Goal: Obtain resource: Download file/media

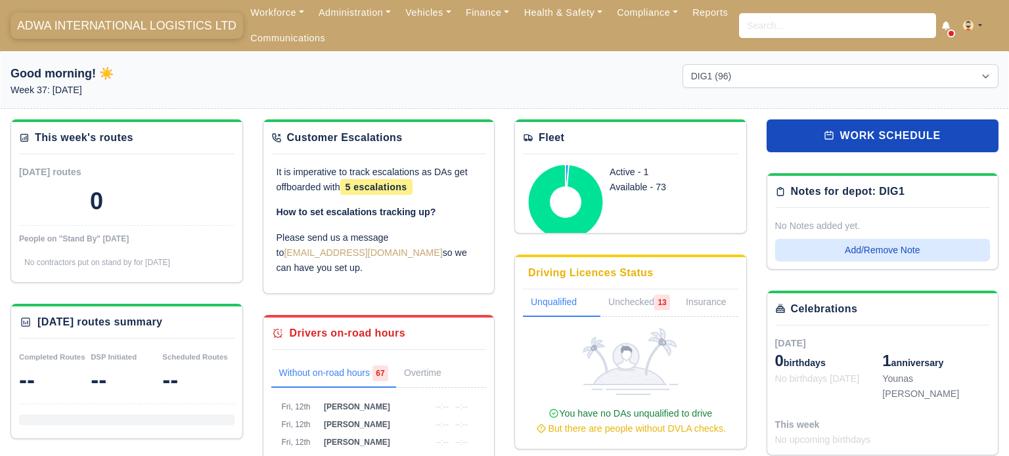
click at [100, 28] on span "ADWA INTERNATIONAL LOGISTICS LTD" at bounding box center [127, 25] width 232 height 26
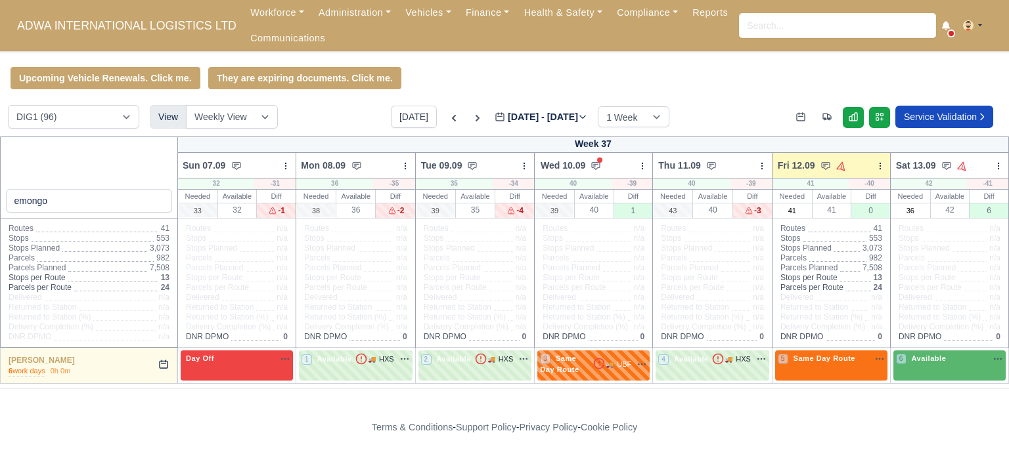
scroll to position [6, 0]
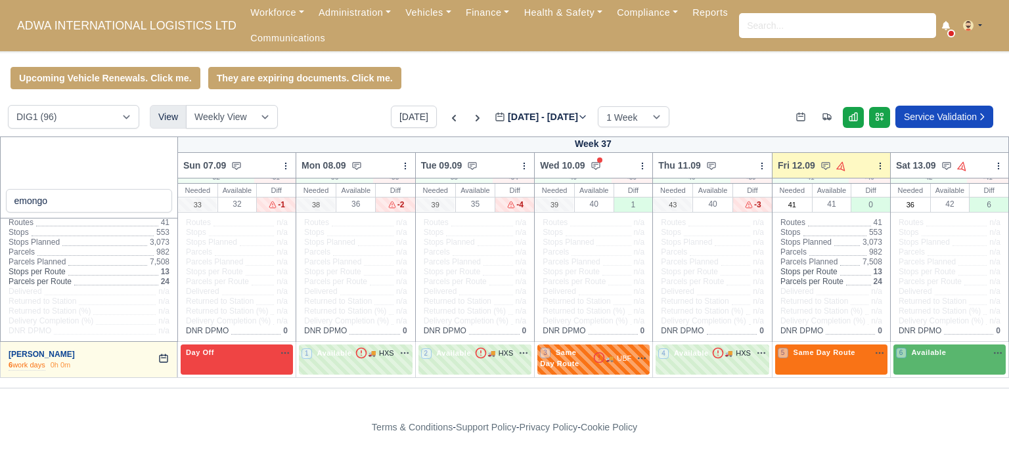
type input "emongo"
click at [60, 351] on link "Emongo Pierre Nkundo" at bounding box center [42, 354] width 66 height 9
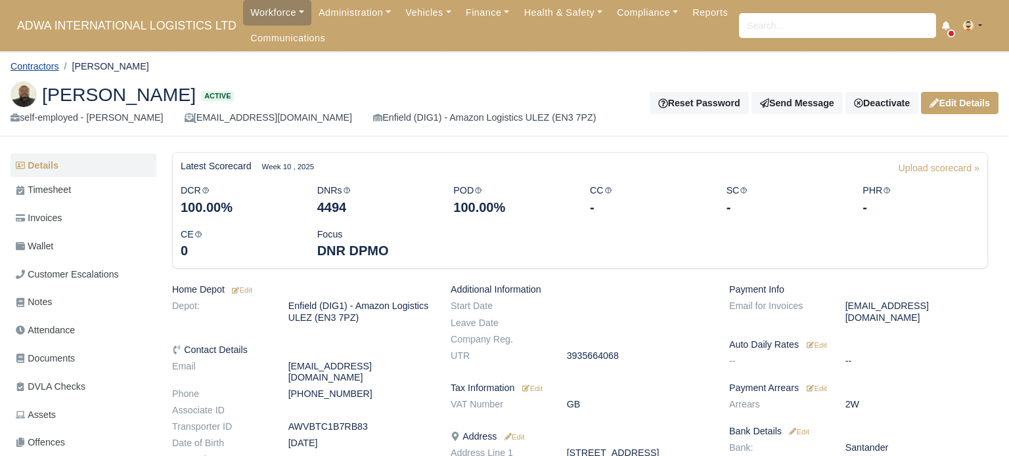
click at [39, 70] on link "Contractors" at bounding box center [35, 66] width 49 height 11
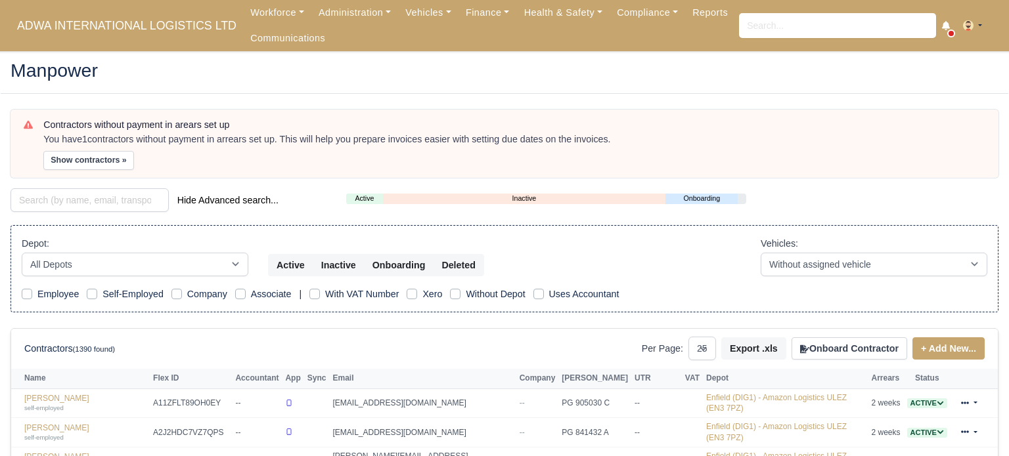
select select "25"
click at [420, 21] on link "Vehicles" at bounding box center [428, 13] width 60 height 26
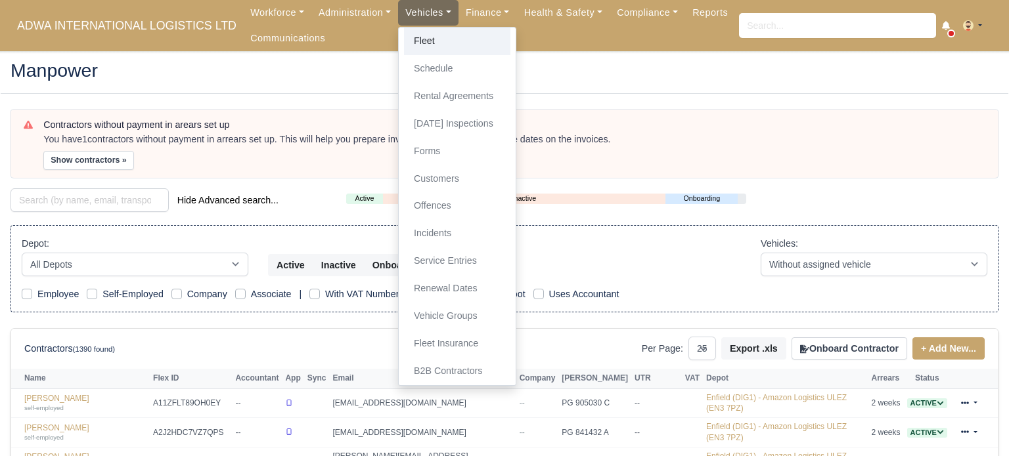
click at [433, 50] on link "Fleet" at bounding box center [457, 42] width 106 height 28
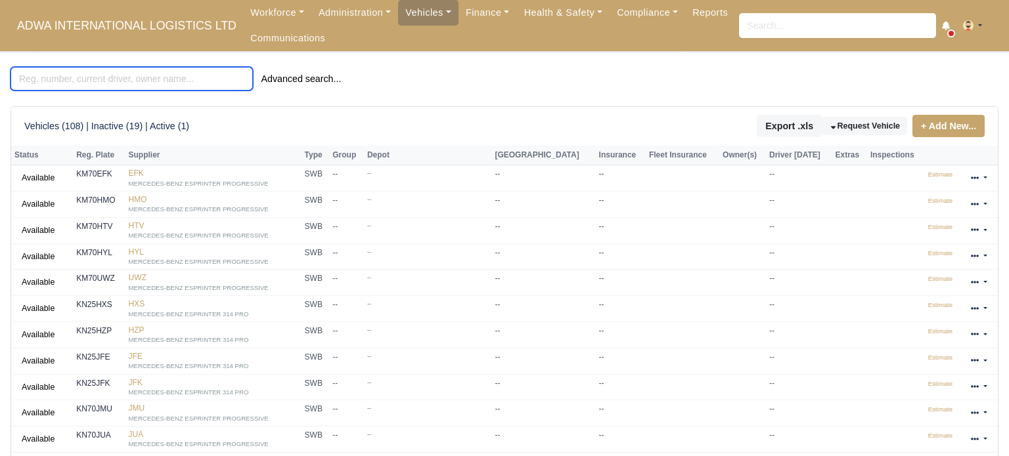
click at [184, 76] on input "search" at bounding box center [132, 79] width 242 height 24
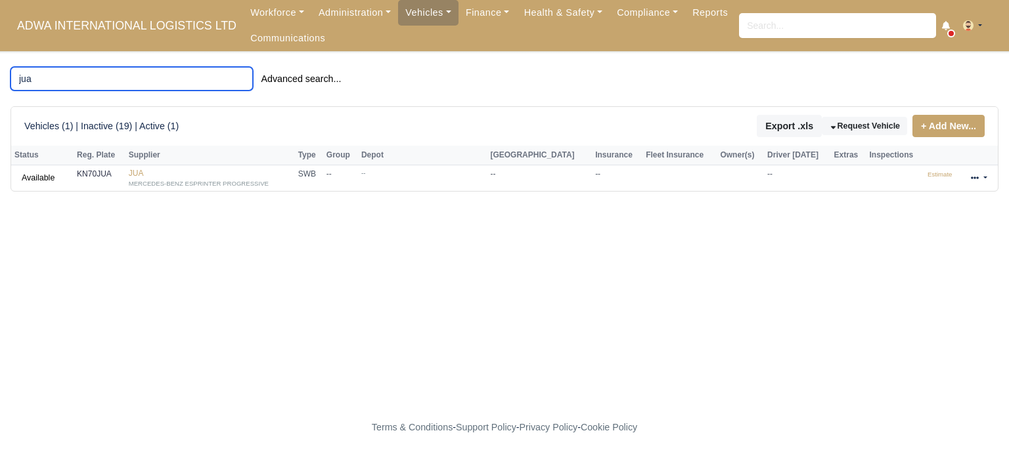
type input "jua"
click at [115, 12] on span "ADWA INTERNATIONAL LOGISTICS LTD" at bounding box center [127, 25] width 232 height 26
click at [112, 23] on span "ADWA INTERNATIONAL LOGISTICS LTD" at bounding box center [127, 25] width 232 height 26
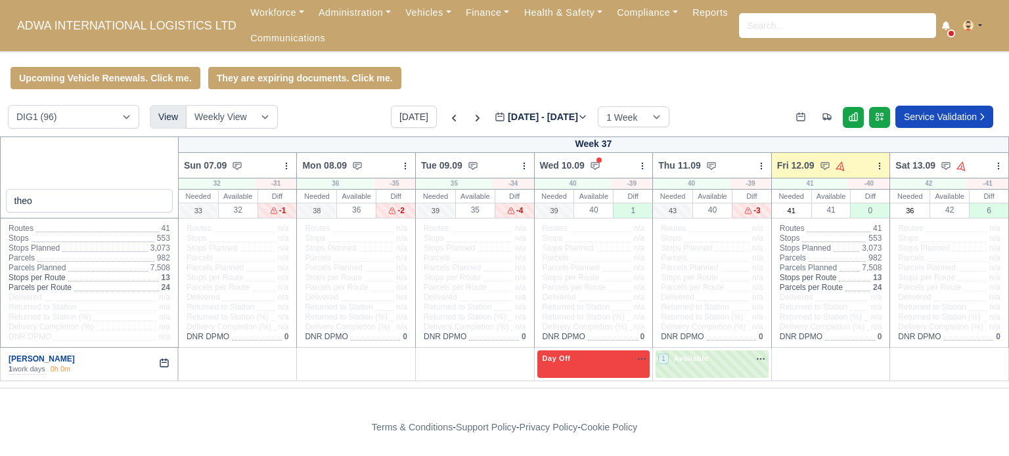
type input "theo"
click at [57, 360] on link "[PERSON_NAME]" at bounding box center [42, 359] width 66 height 9
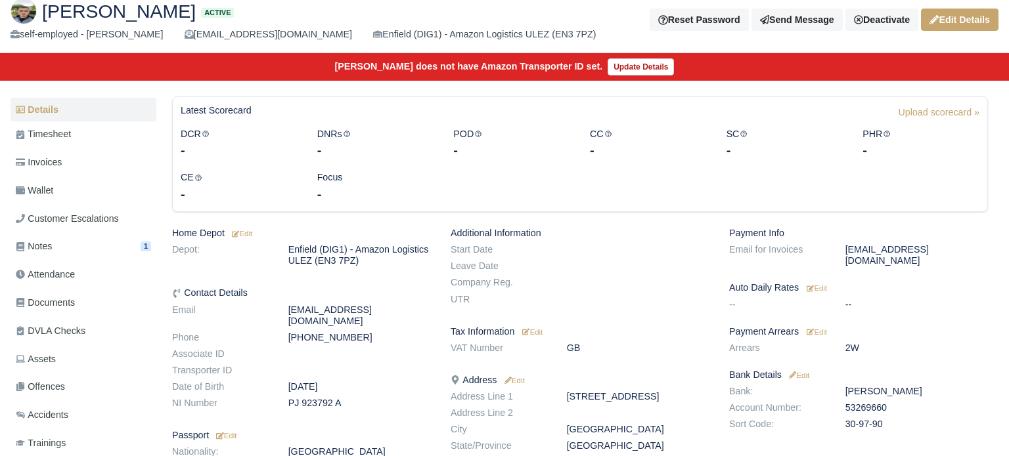
scroll to position [83, 0]
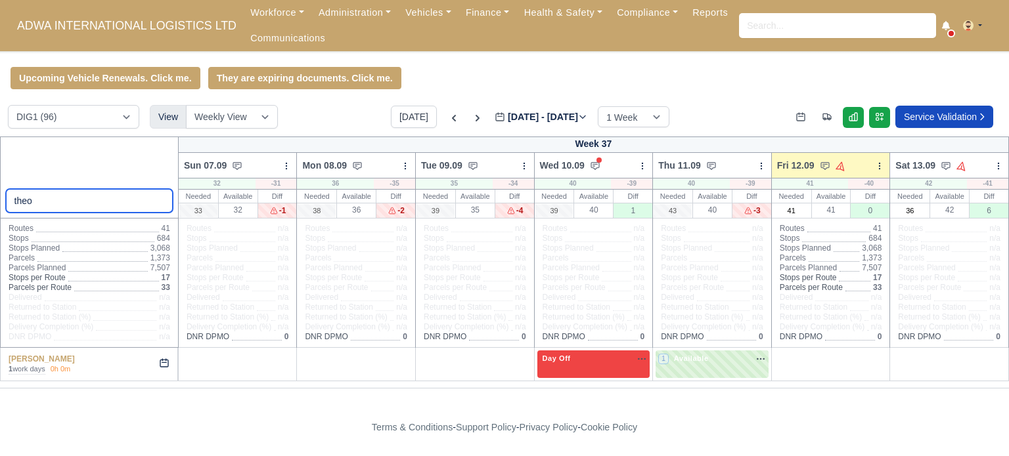
drag, startPoint x: 73, startPoint y: 195, endPoint x: 0, endPoint y: 190, distance: 73.0
click at [0, 190] on div "theo" at bounding box center [89, 178] width 179 height 82
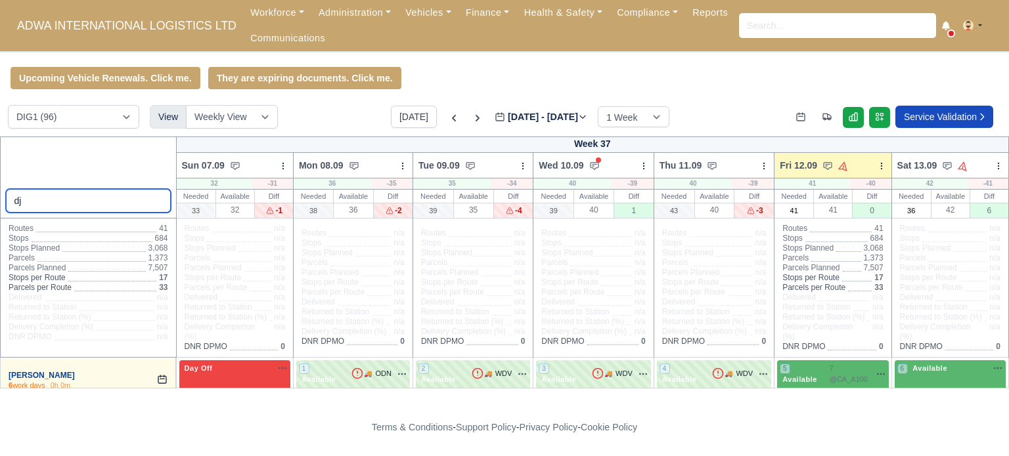
type input "dj"
click at [32, 371] on link "Hassen Djezzar" at bounding box center [42, 375] width 66 height 9
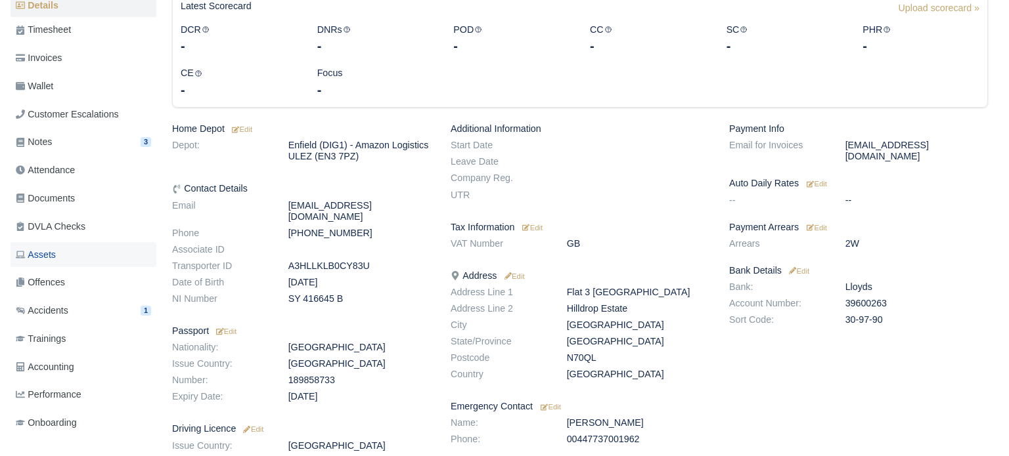
scroll to position [160, 0]
click at [72, 191] on span "Documents" at bounding box center [45, 198] width 59 height 15
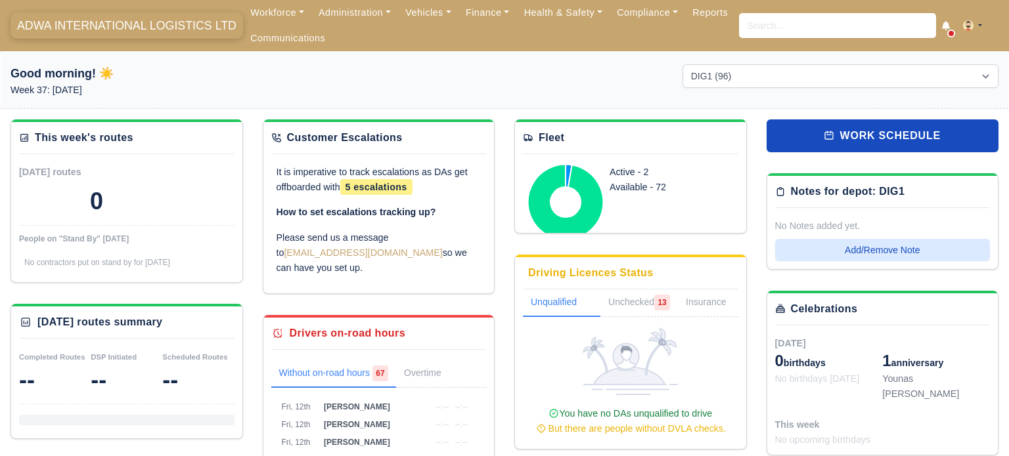
click at [109, 28] on span "ADWA INTERNATIONAL LOGISTICS LTD" at bounding box center [127, 25] width 232 height 26
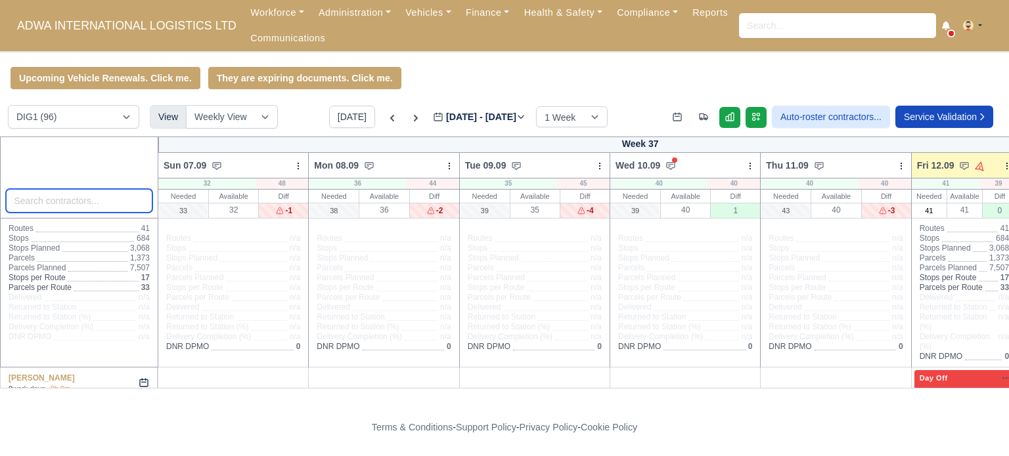
click at [126, 207] on input "search" at bounding box center [79, 201] width 147 height 24
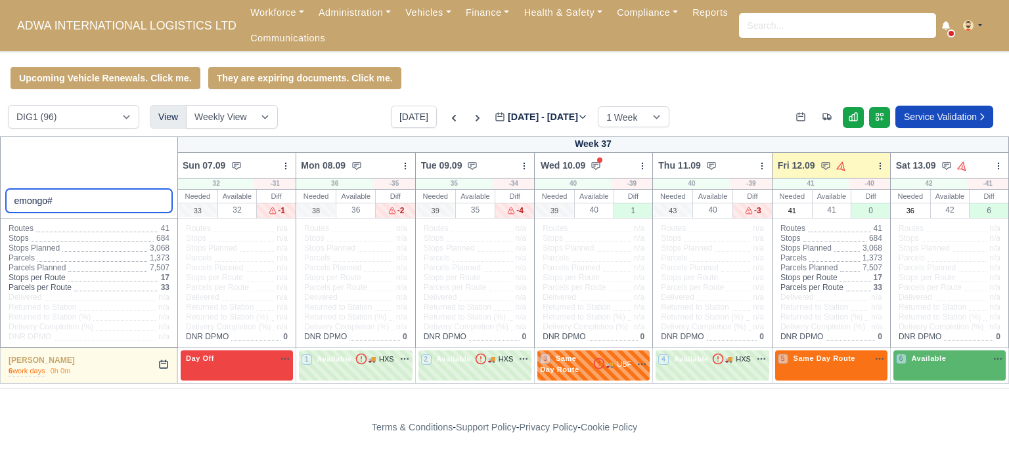
scroll to position [6, 0]
type input "emongo"
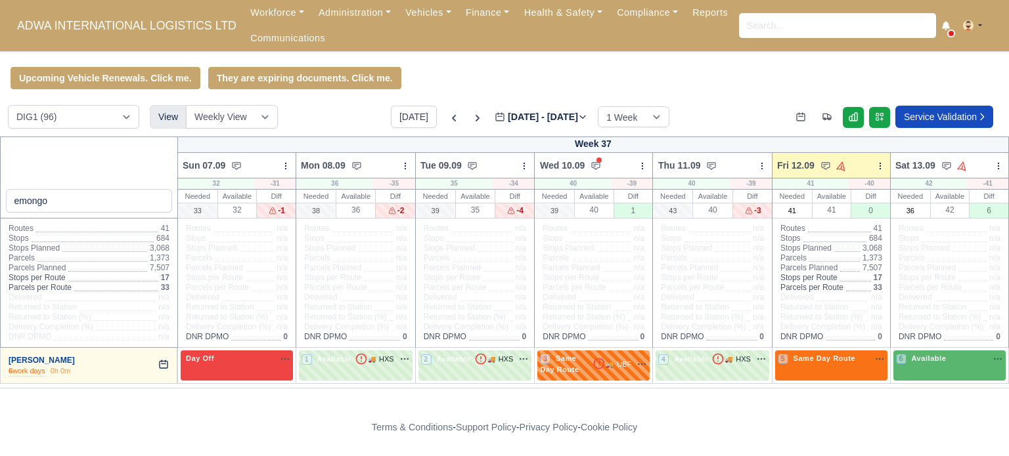
click at [73, 362] on link "Emongo Pierre Nkundo" at bounding box center [42, 360] width 66 height 9
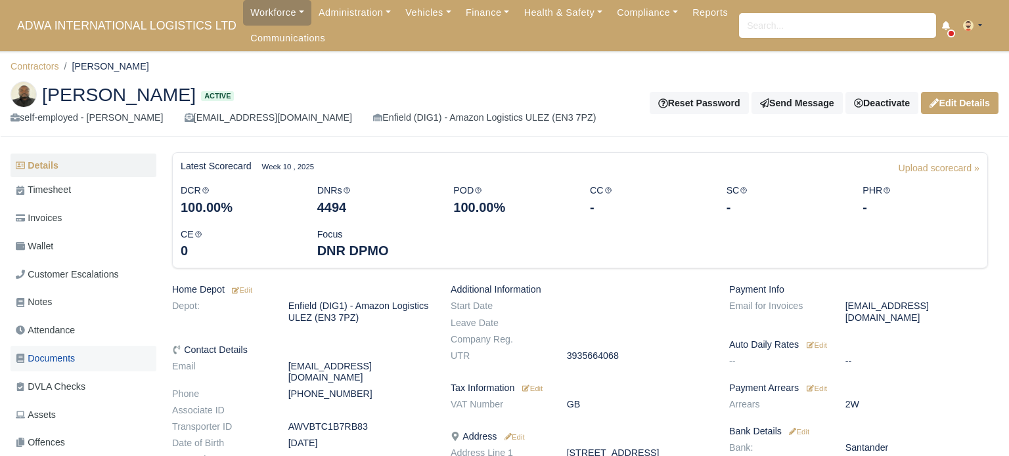
click at [78, 351] on link "Documents" at bounding box center [84, 359] width 146 height 26
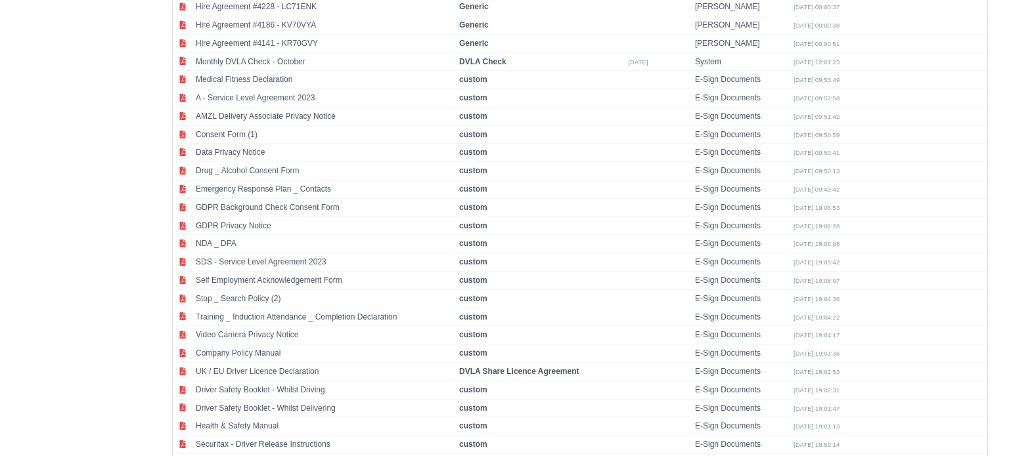
scroll to position [7064, 0]
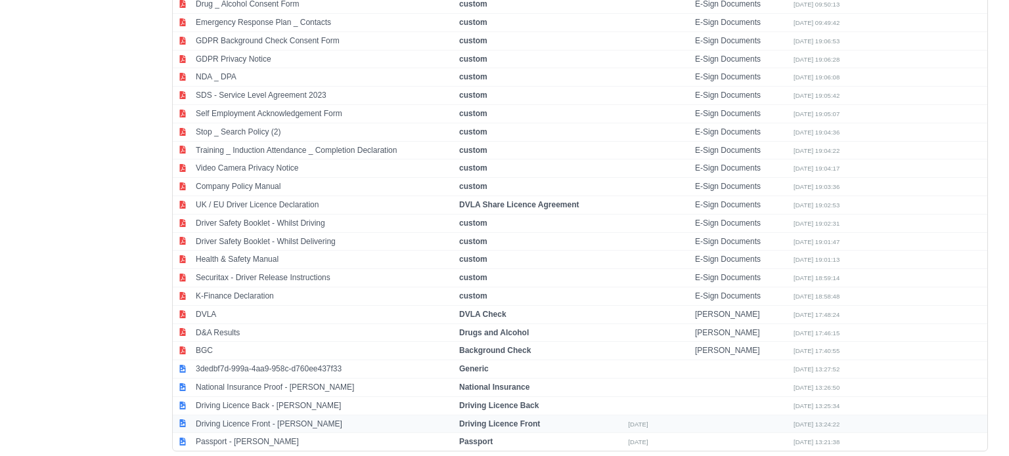
click at [269, 415] on td "Driving Licence Front - [PERSON_NAME]" at bounding box center [323, 424] width 263 height 18
select select "driving-licence-front"
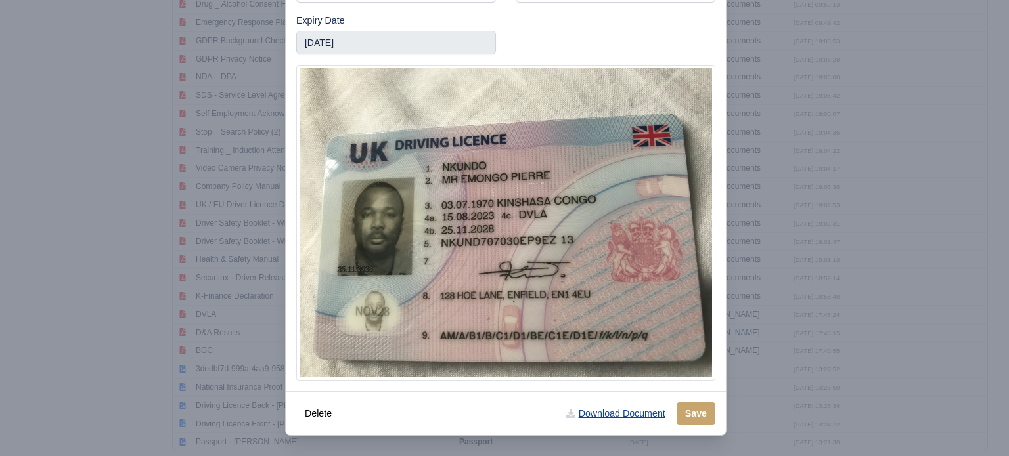
scroll to position [0, 0]
click at [617, 412] on link "Download Document" at bounding box center [615, 413] width 116 height 22
click at [125, 144] on div at bounding box center [504, 228] width 1009 height 456
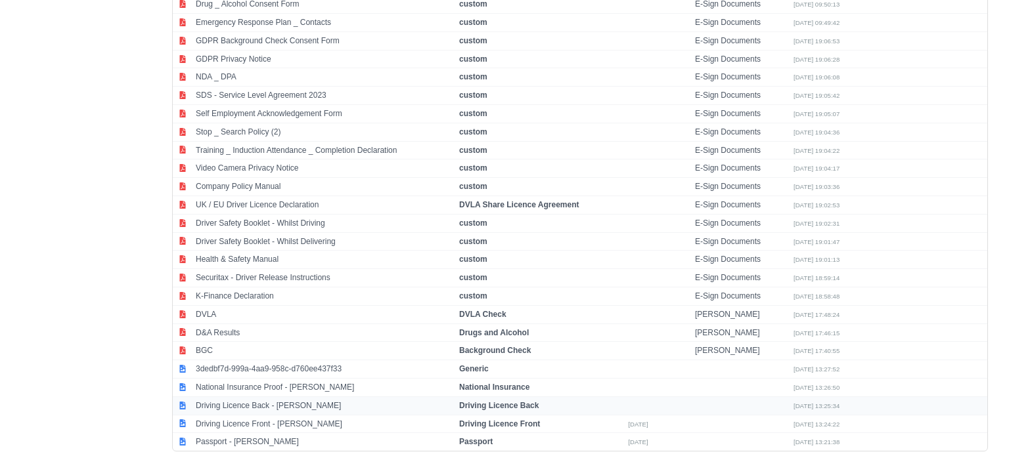
click at [271, 397] on td "Driving Licence Back - [PERSON_NAME]" at bounding box center [323, 406] width 263 height 18
select select "driving-licence-back"
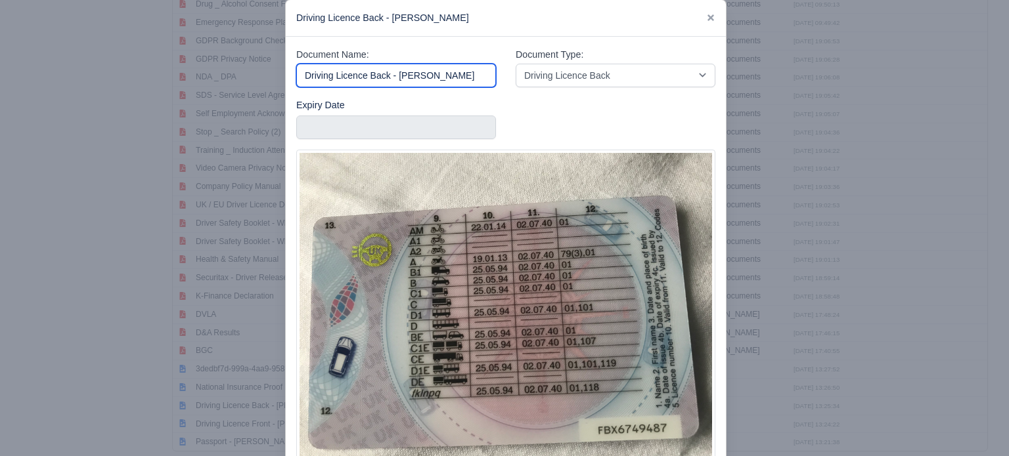
scroll to position [106, 0]
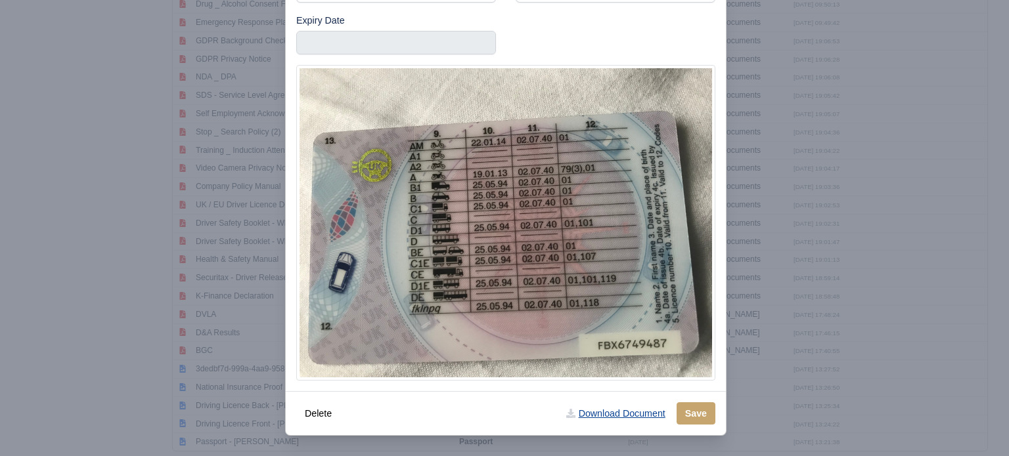
click at [613, 414] on link "Download Document" at bounding box center [615, 413] width 116 height 22
click at [60, 292] on div at bounding box center [504, 228] width 1009 height 456
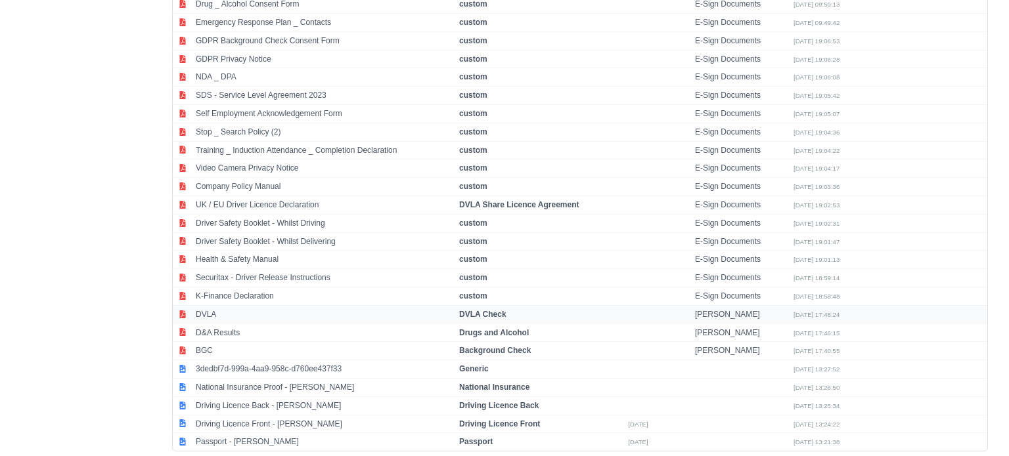
click at [207, 305] on td "DVLA" at bounding box center [323, 314] width 263 height 18
select select "dvla-check"
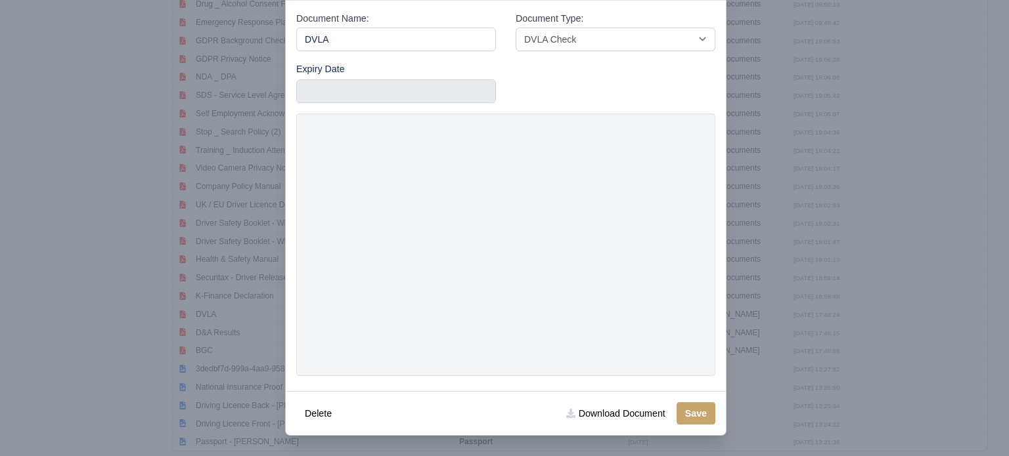
scroll to position [53, 0]
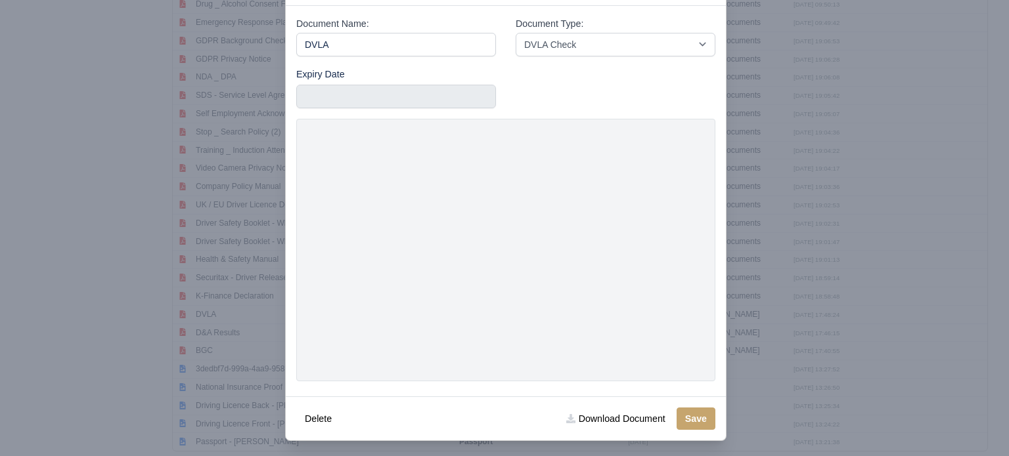
click at [145, 286] on div at bounding box center [504, 228] width 1009 height 456
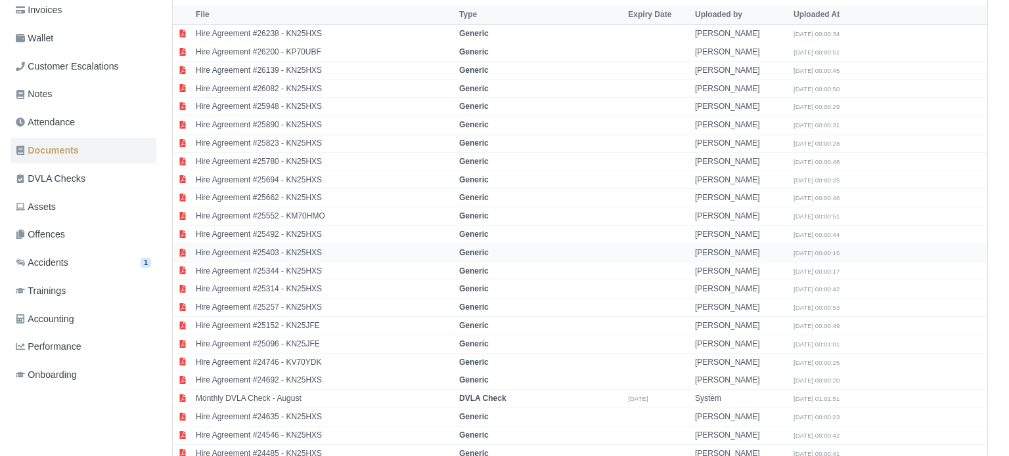
scroll to position [247, 0]
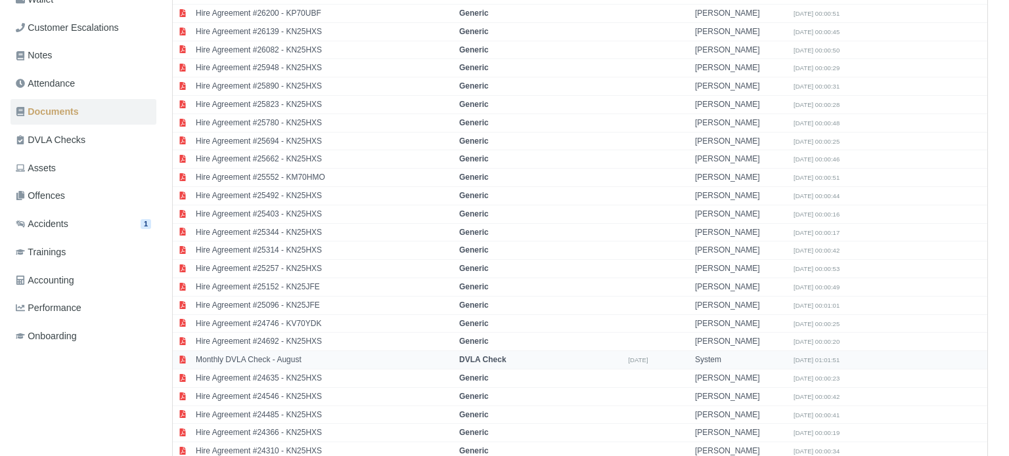
click at [279, 354] on td "Monthly DVLA Check - August" at bounding box center [323, 360] width 263 height 18
select select "dvla-check"
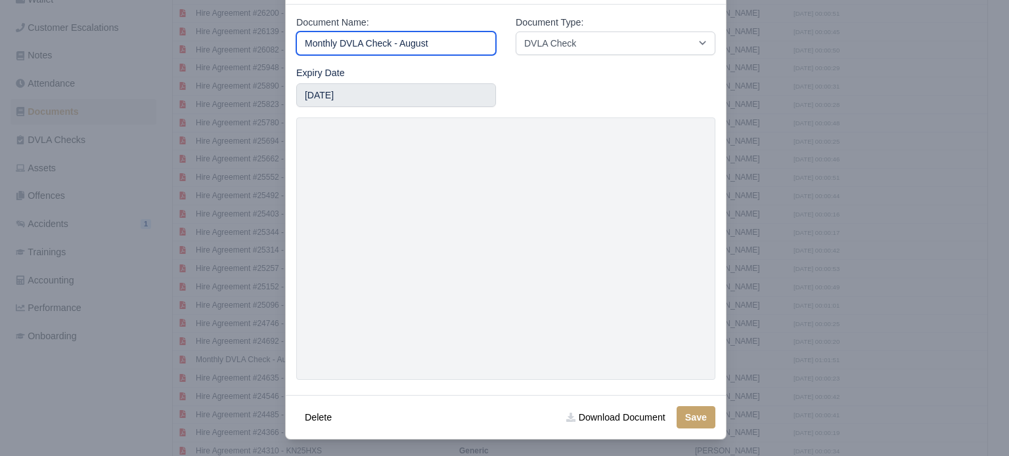
scroll to position [58, 0]
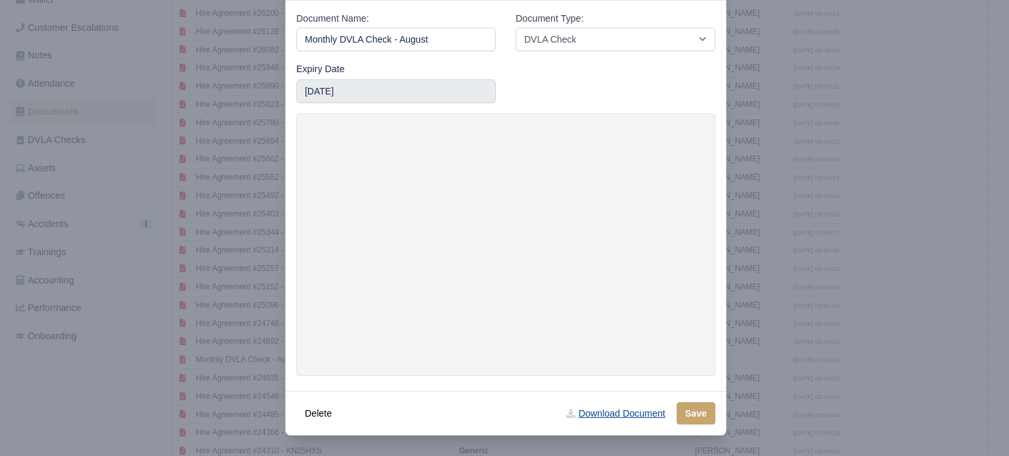
click at [620, 415] on link "Download Document" at bounding box center [615, 413] width 116 height 22
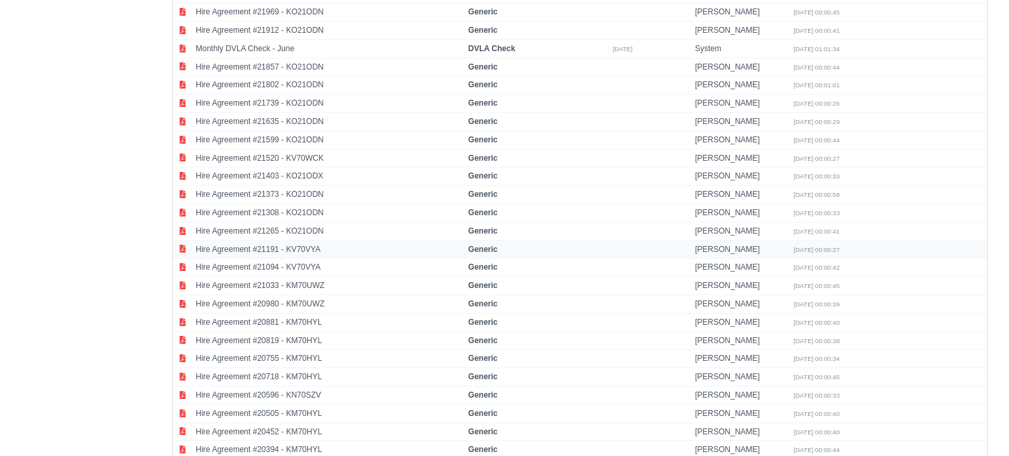
scroll to position [1880, 0]
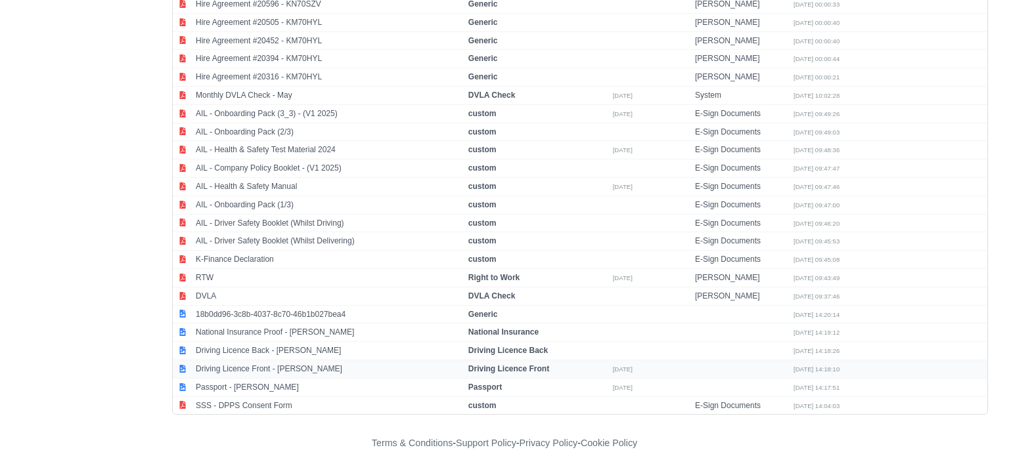
click at [260, 360] on td "Driving Licence Front - [PERSON_NAME]" at bounding box center [328, 369] width 272 height 18
select select "driving-licence-front"
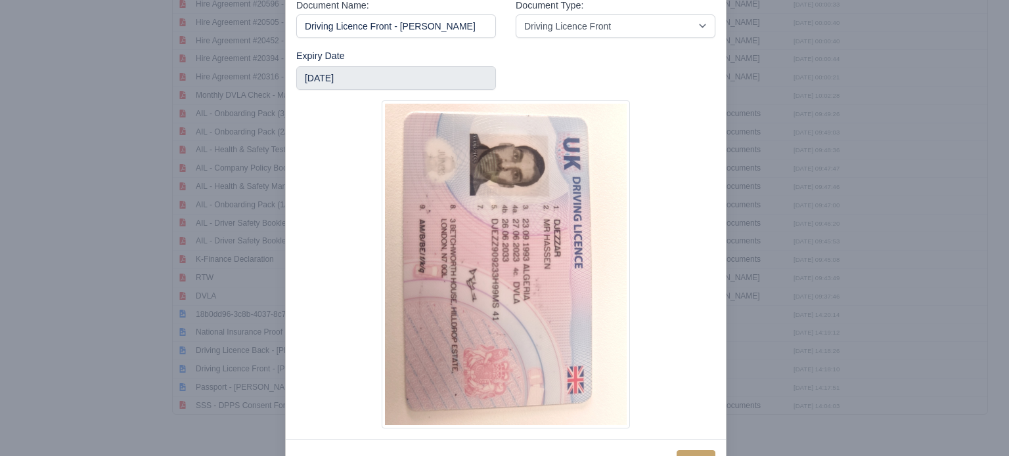
scroll to position [119, 0]
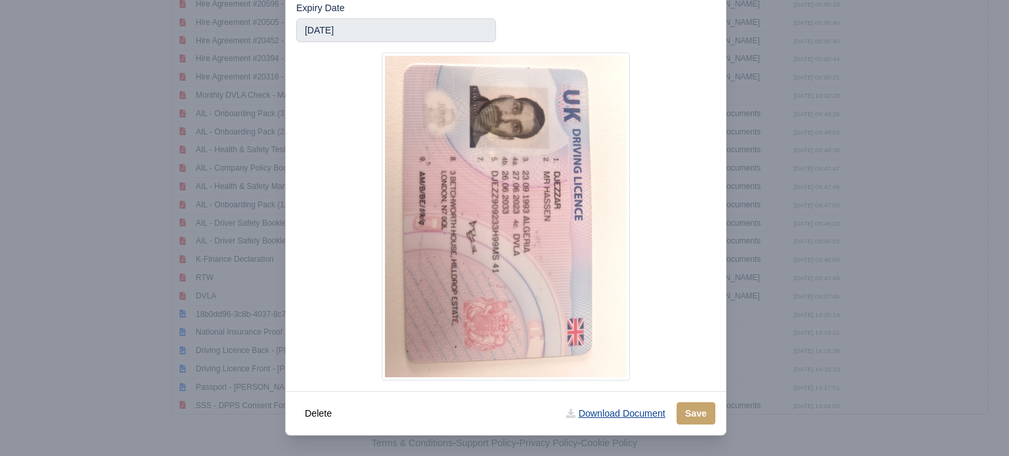
click at [619, 411] on link "Download Document" at bounding box center [615, 413] width 116 height 22
click at [45, 171] on div at bounding box center [504, 228] width 1009 height 456
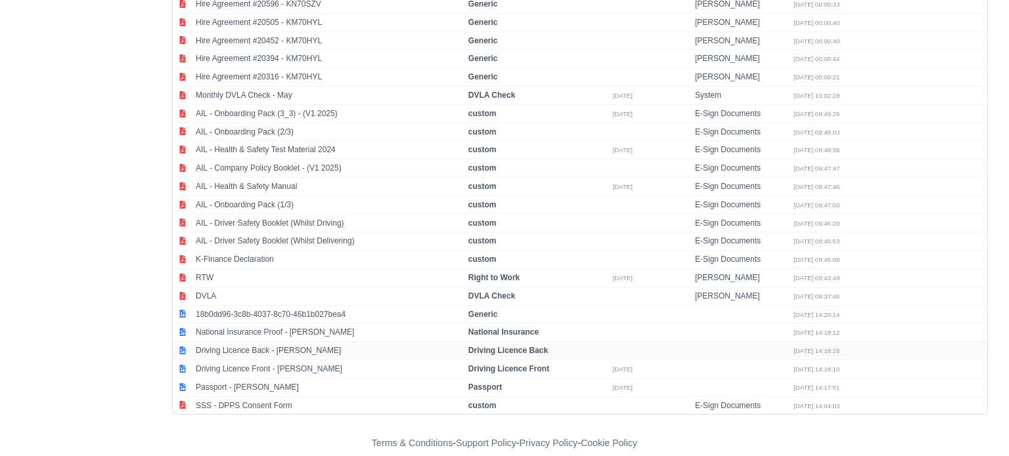
click at [272, 342] on td "Driving Licence Back - Djezzar Hassen" at bounding box center [328, 351] width 272 height 18
select select "driving-licence-back"
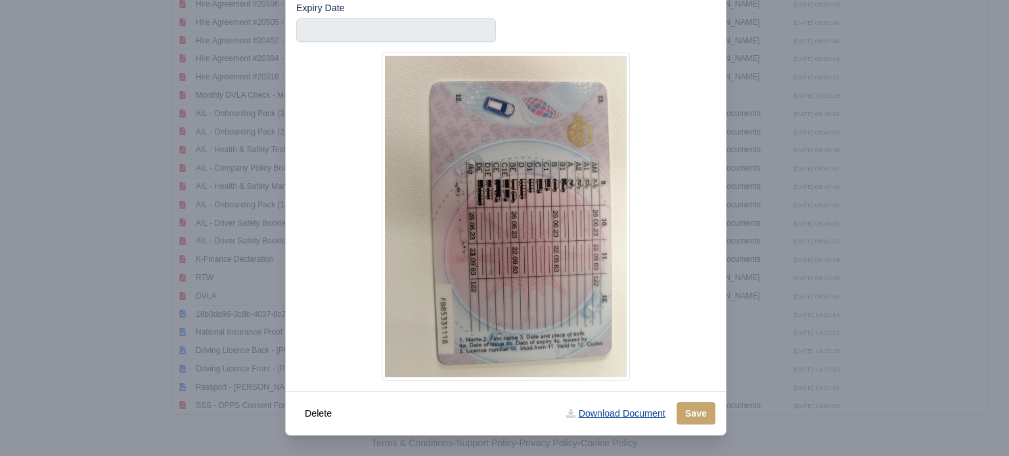
click at [628, 408] on link "Download Document" at bounding box center [615, 413] width 116 height 22
click at [18, 118] on div at bounding box center [504, 228] width 1009 height 456
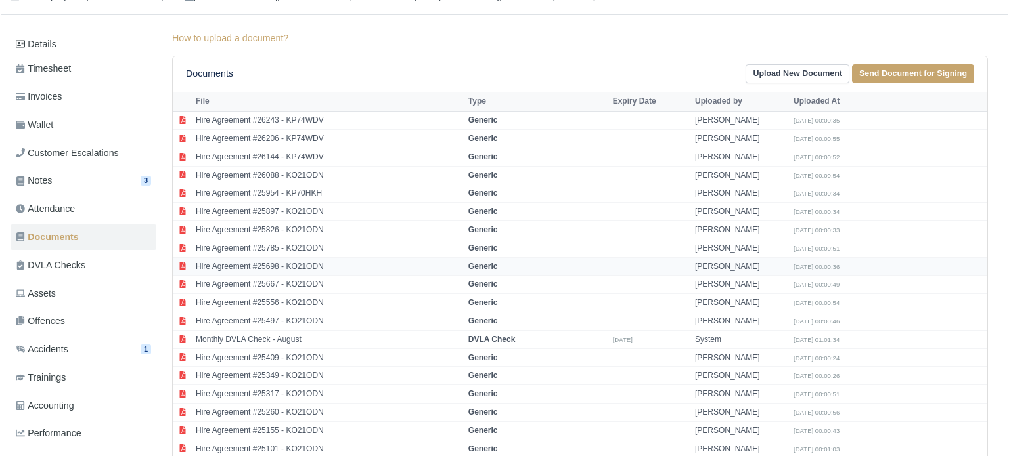
scroll to position [157, 0]
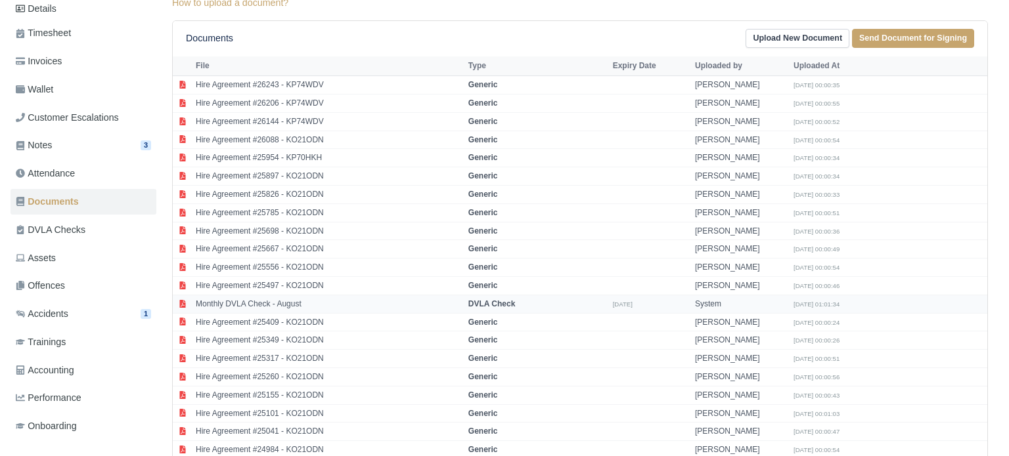
click at [292, 299] on td "Monthly DVLA Check - August" at bounding box center [328, 304] width 272 height 18
select select "dvla-check"
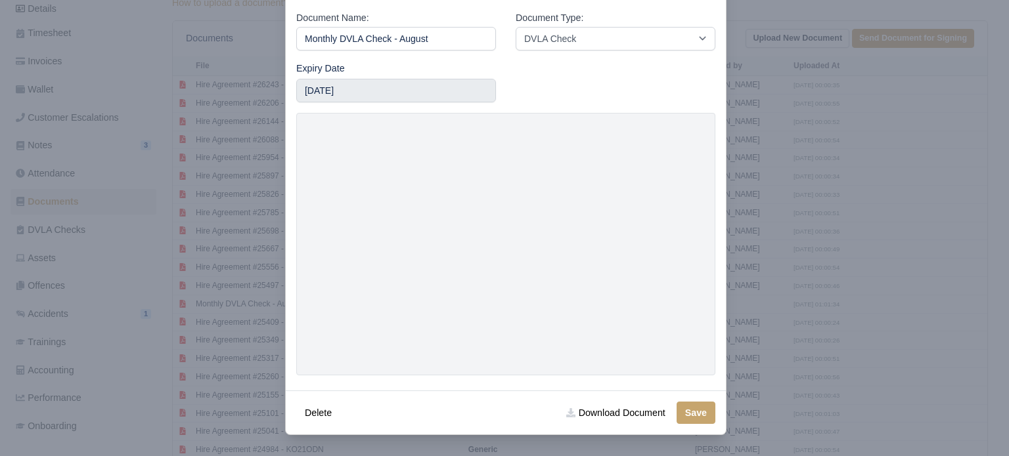
scroll to position [58, 0]
click at [622, 409] on link "Download Document" at bounding box center [615, 413] width 116 height 22
click at [93, 69] on div at bounding box center [504, 228] width 1009 height 456
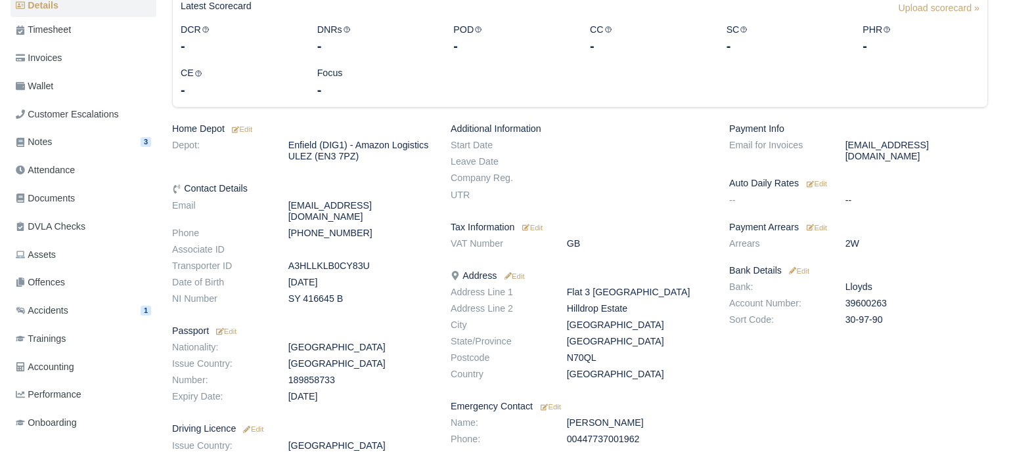
scroll to position [160, 0]
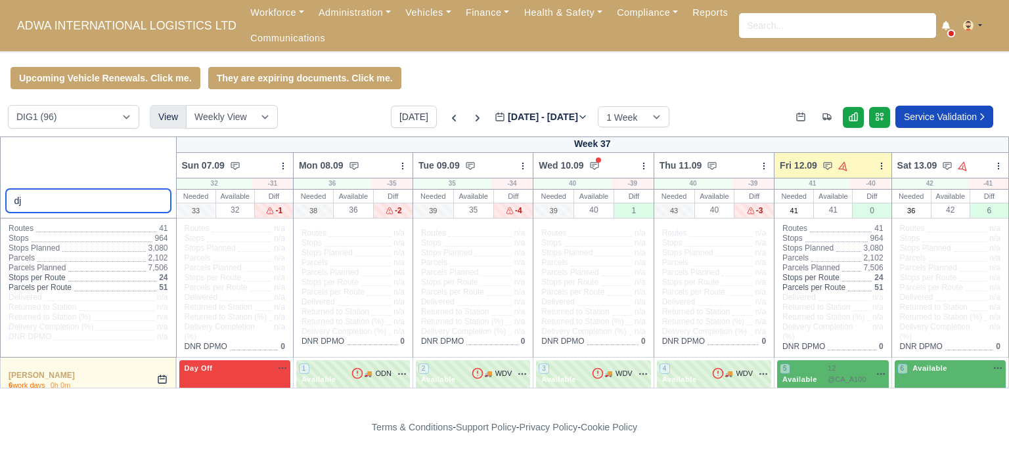
click at [0, 185] on div "dj" at bounding box center [88, 178] width 177 height 82
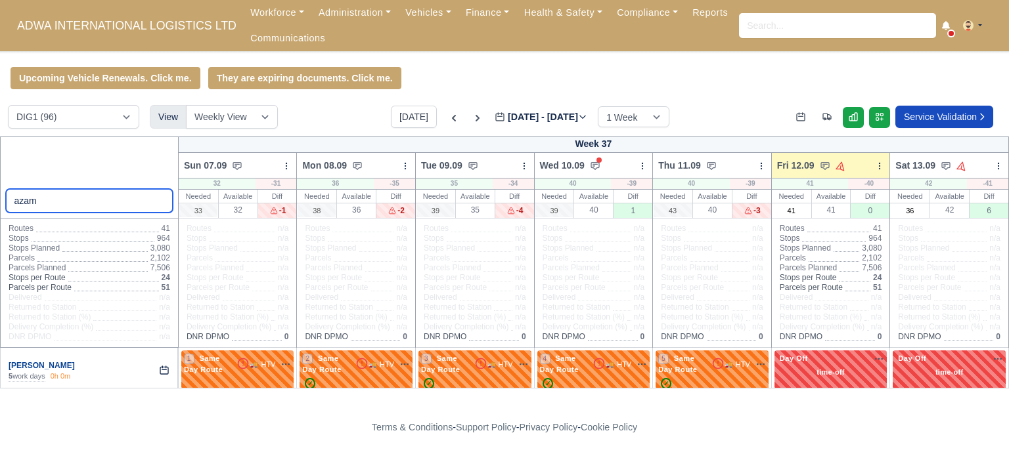
type input "azam"
click at [49, 366] on link "[PERSON_NAME]" at bounding box center [42, 365] width 66 height 9
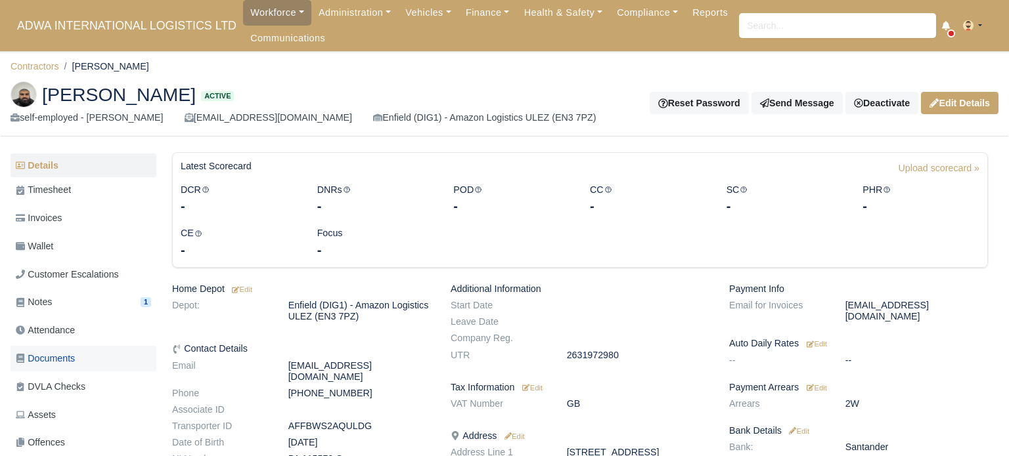
click at [54, 361] on span "Documents" at bounding box center [45, 358] width 59 height 15
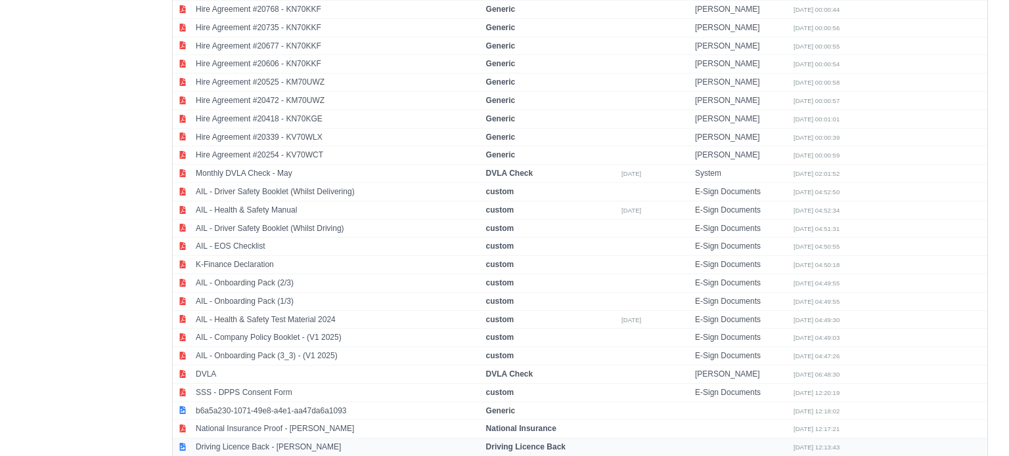
scroll to position [1591, 0]
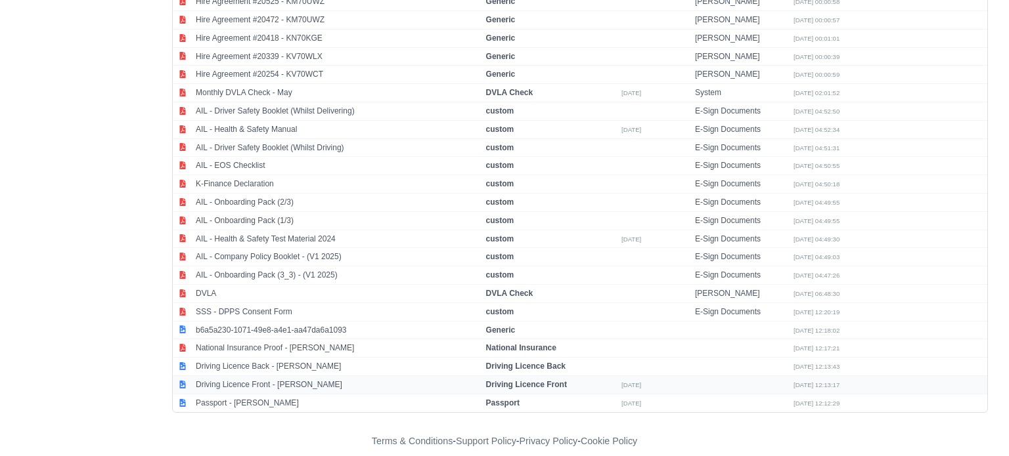
click at [263, 376] on td "Driving Licence Front - Shuaib Azam" at bounding box center [337, 385] width 290 height 18
select select "driving-licence-front"
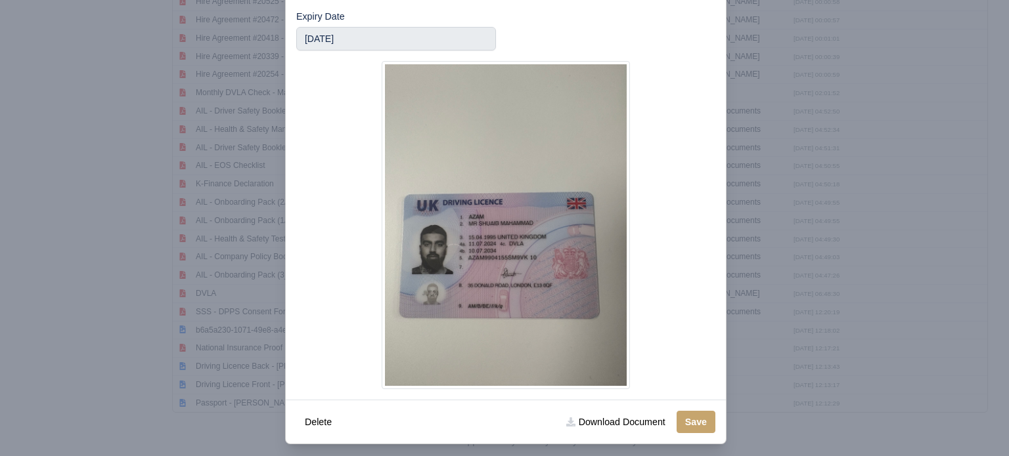
scroll to position [119, 0]
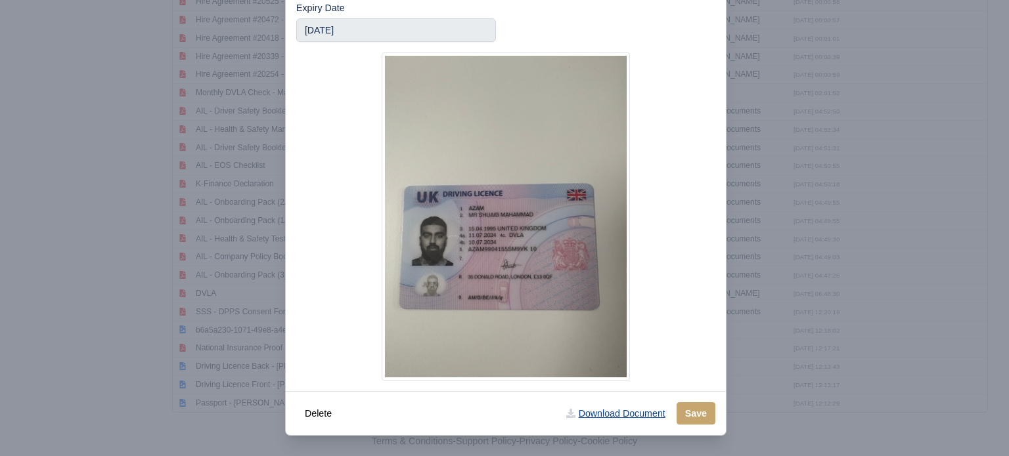
click at [643, 414] on link "Download Document" at bounding box center [615, 413] width 116 height 22
click at [149, 155] on div at bounding box center [504, 228] width 1009 height 456
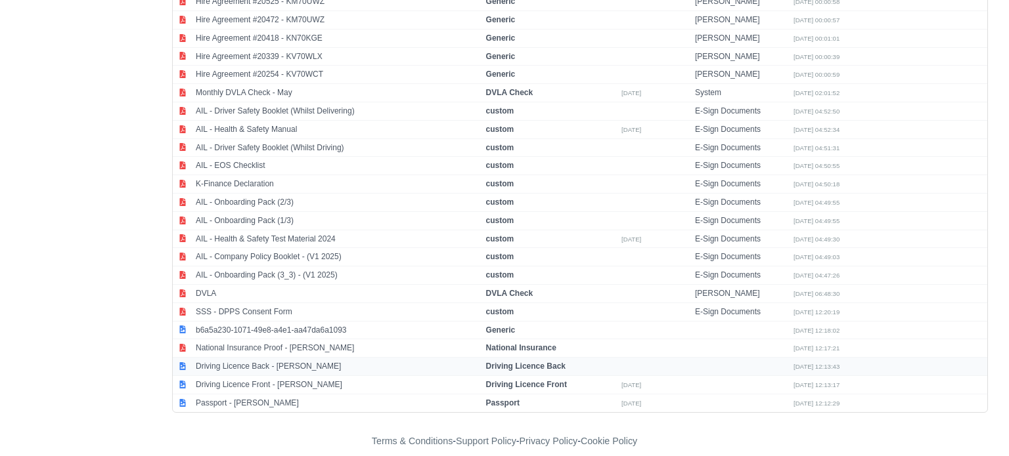
click at [265, 358] on td "Driving Licence Back - Shuaib Azam" at bounding box center [337, 367] width 290 height 18
select select "driving-licence-back"
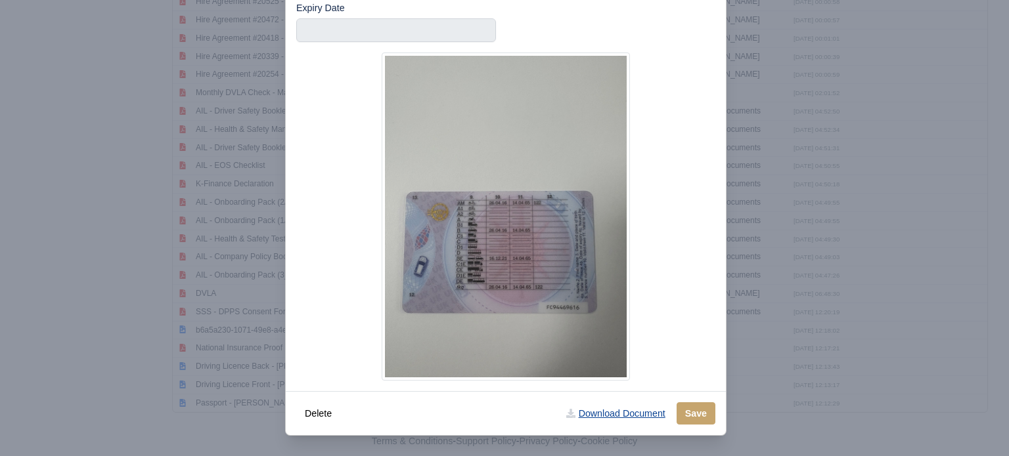
click at [629, 412] on link "Download Document" at bounding box center [615, 413] width 116 height 22
click at [76, 193] on div at bounding box center [504, 228] width 1009 height 456
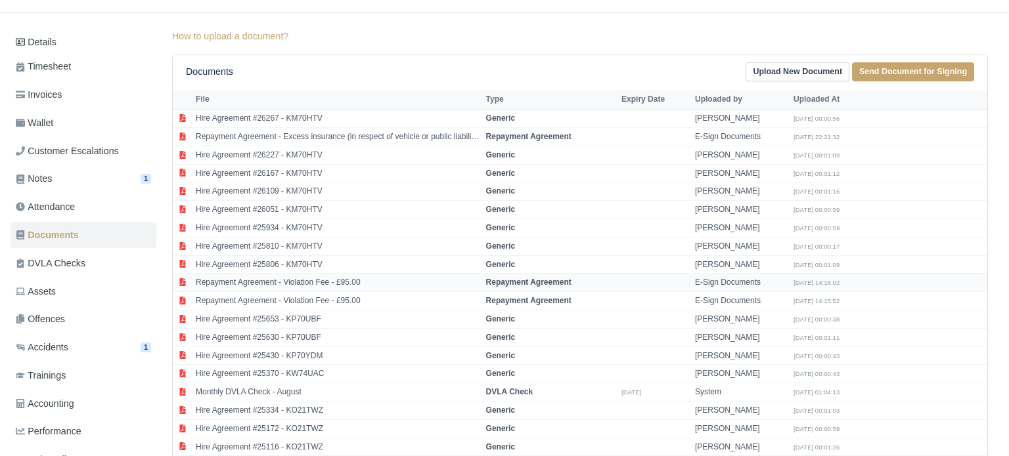
scroll to position [125, 0]
click at [274, 389] on td "Monthly DVLA Check - August" at bounding box center [337, 391] width 290 height 18
select select "dvla-check"
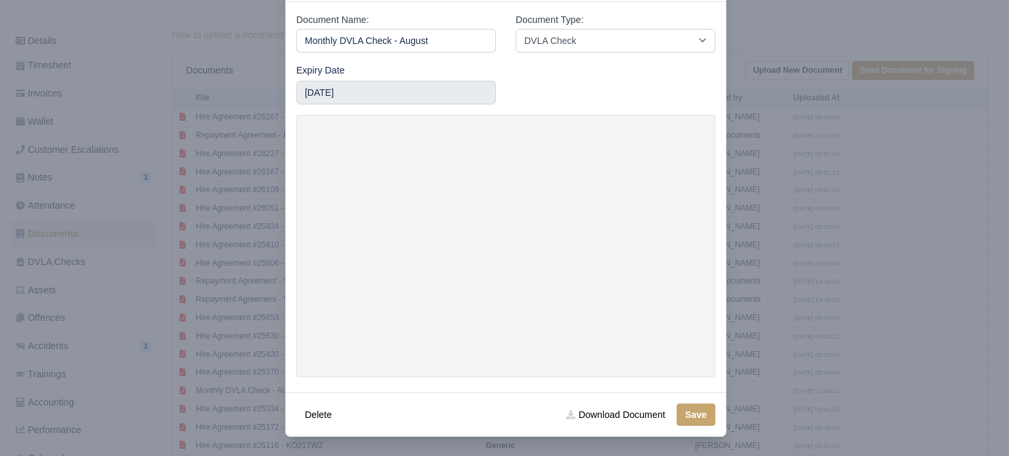
scroll to position [58, 0]
click at [639, 412] on link "Download Document" at bounding box center [615, 413] width 116 height 22
click at [16, 145] on div at bounding box center [504, 228] width 1009 height 456
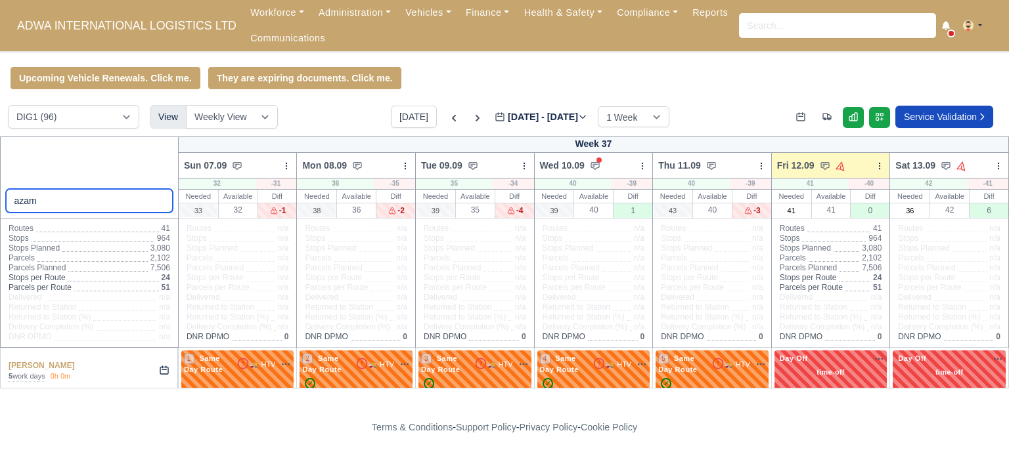
drag, startPoint x: 66, startPoint y: 198, endPoint x: 0, endPoint y: 172, distance: 71.3
click at [0, 176] on div "azam" at bounding box center [89, 178] width 179 height 82
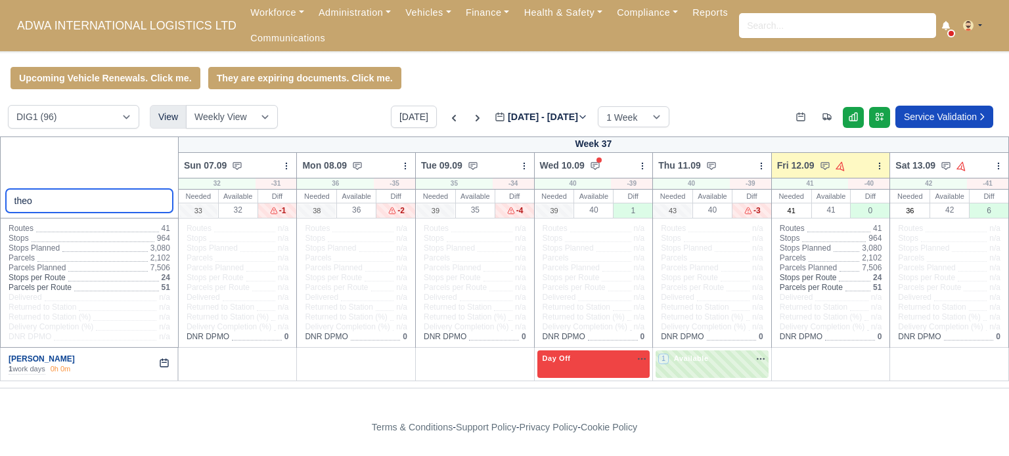
type input "theo"
click at [49, 355] on link "[PERSON_NAME]" at bounding box center [42, 359] width 66 height 9
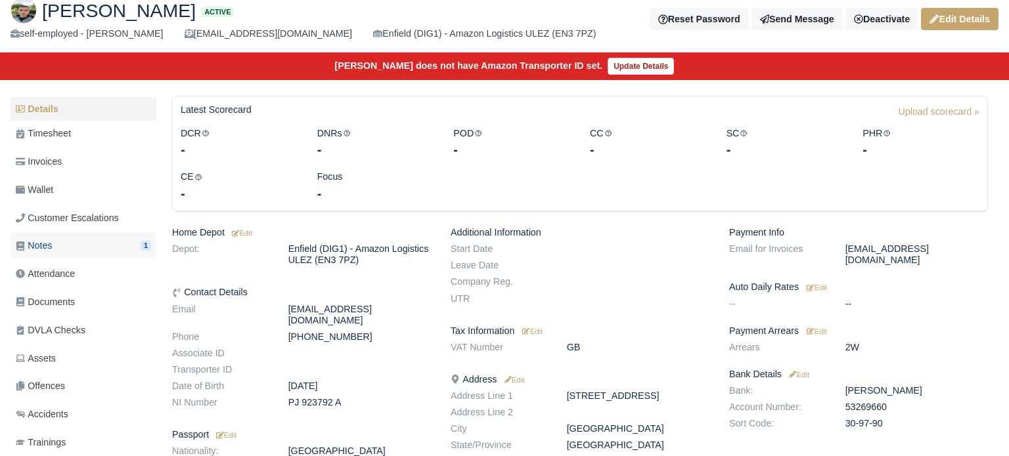
scroll to position [177, 0]
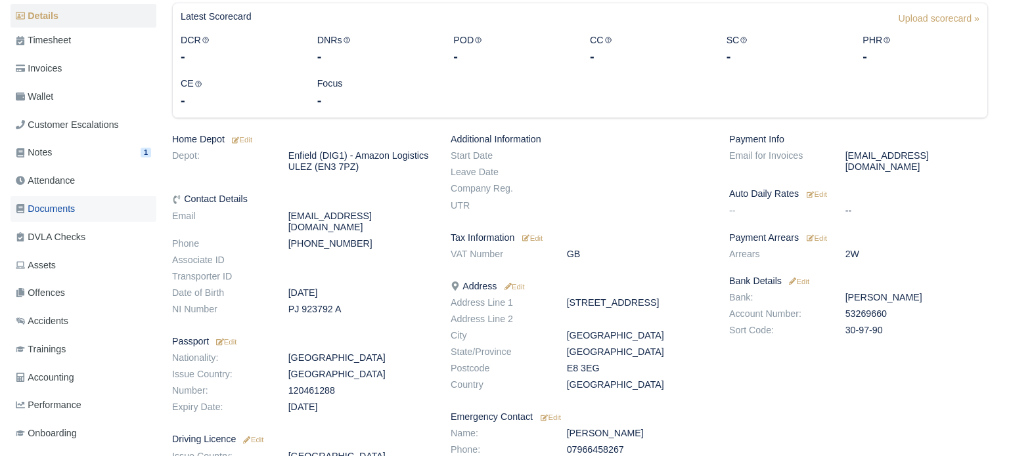
click at [92, 215] on link "Documents" at bounding box center [84, 209] width 146 height 26
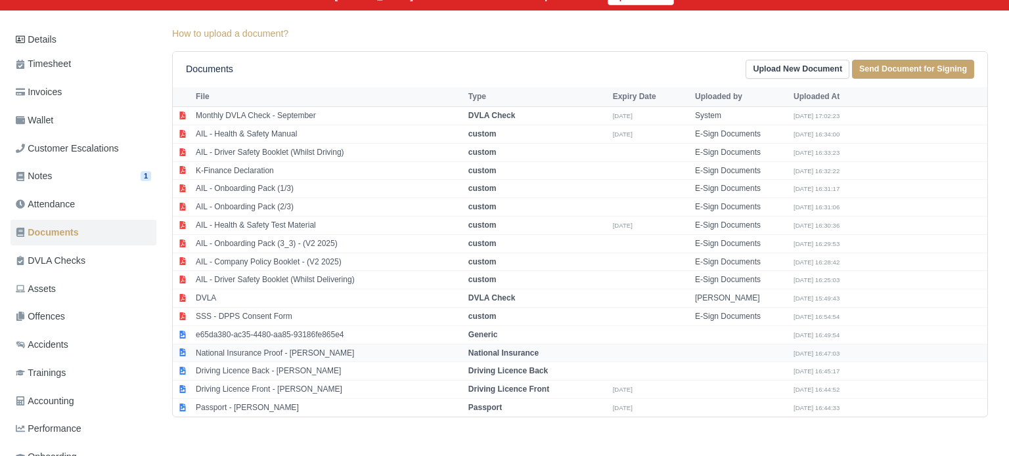
scroll to position [250, 0]
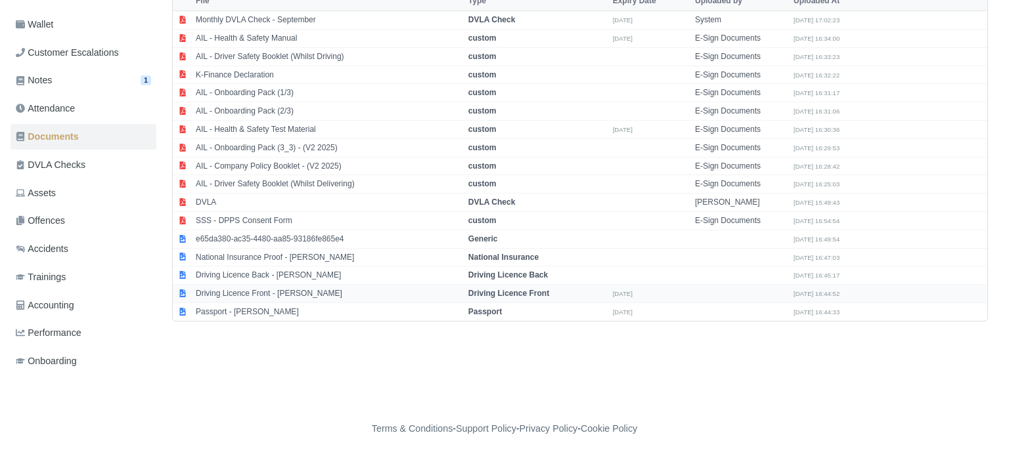
click at [248, 293] on td "Driving Licence Front - [PERSON_NAME]" at bounding box center [328, 294] width 272 height 18
select select "driving-licence-front"
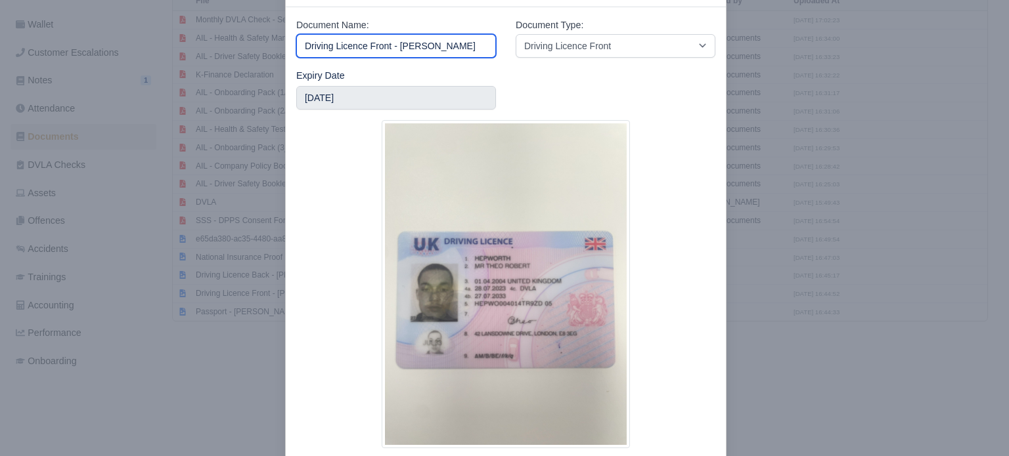
scroll to position [119, 0]
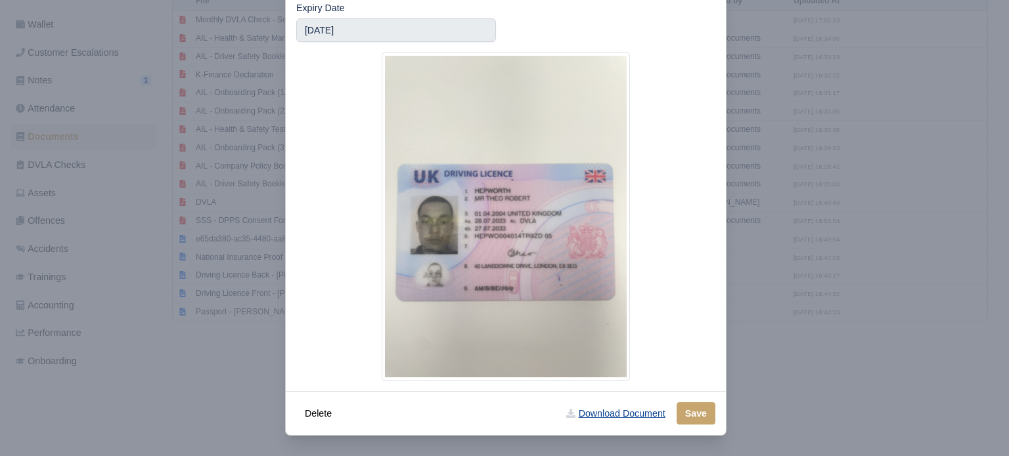
click at [641, 416] on link "Download Document" at bounding box center [615, 413] width 116 height 22
click at [171, 337] on div at bounding box center [504, 228] width 1009 height 456
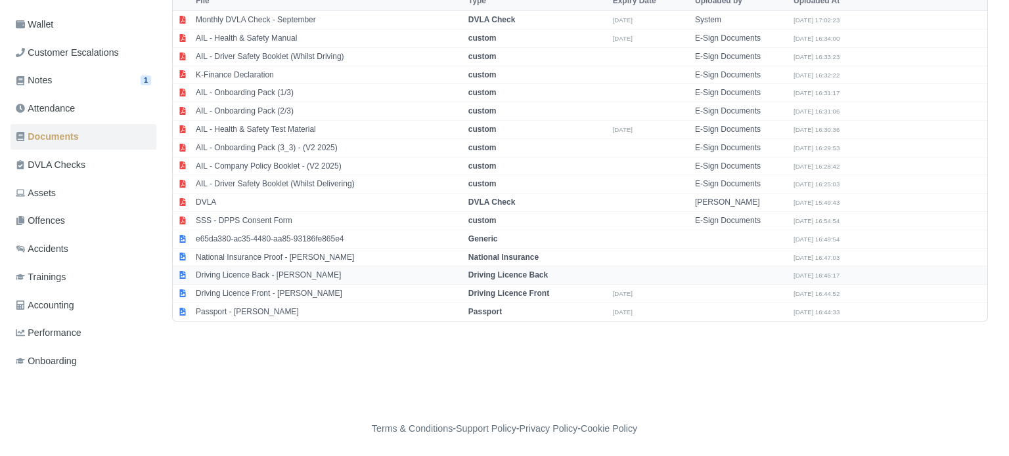
click at [255, 274] on td "Driving Licence Back - [PERSON_NAME]" at bounding box center [328, 276] width 272 height 18
select select "driving-licence-back"
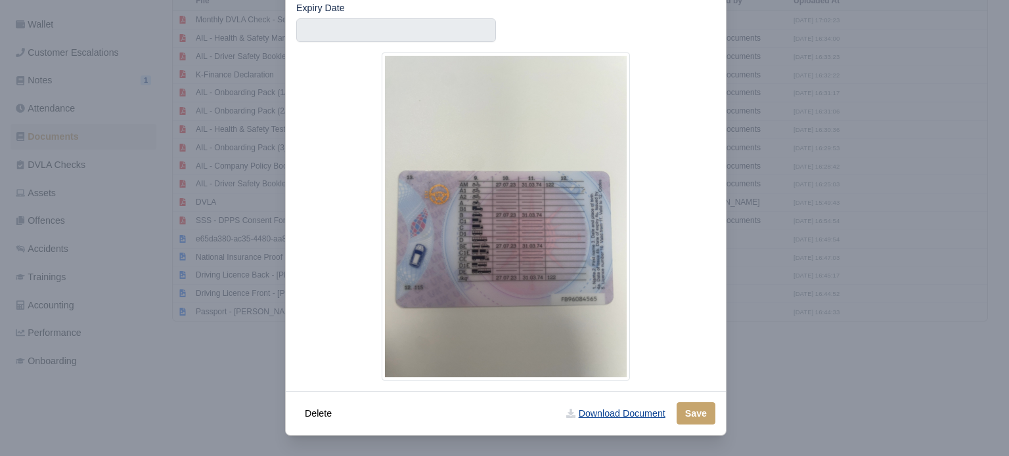
click at [657, 414] on link "Download Document" at bounding box center [615, 413] width 116 height 22
click at [147, 277] on div at bounding box center [504, 228] width 1009 height 456
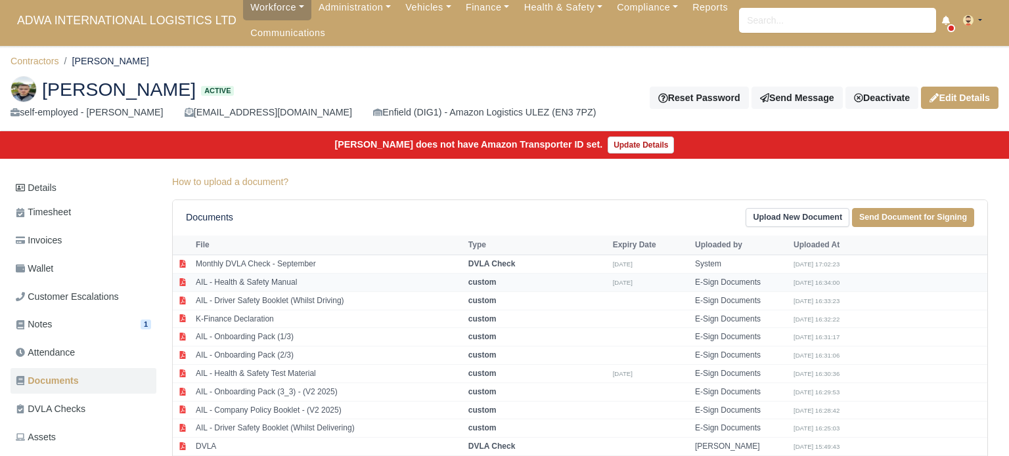
scroll to position [13, 0]
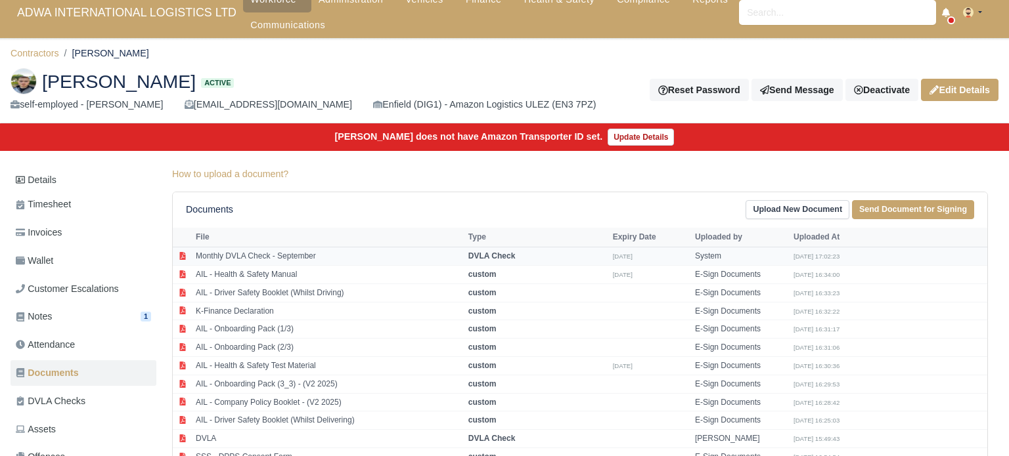
click at [276, 254] on td "Monthly DVLA Check - September" at bounding box center [328, 257] width 272 height 18
select select "dvla-check"
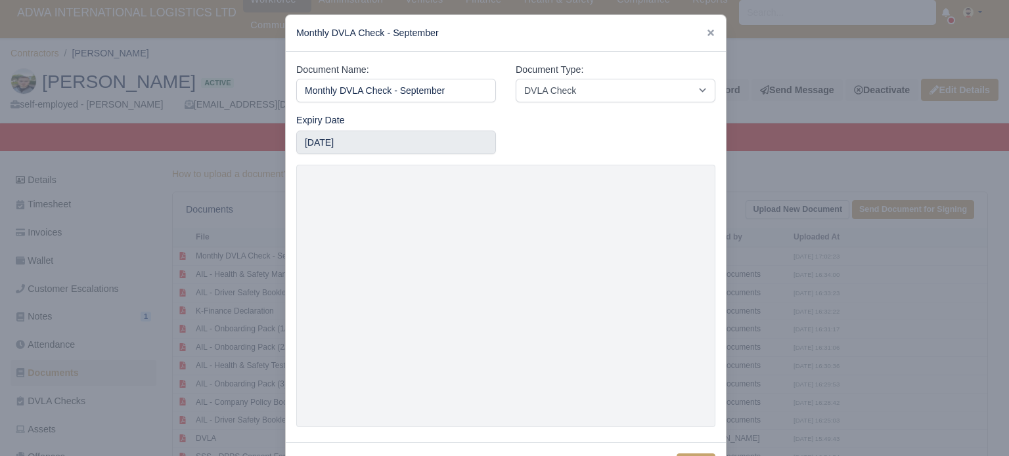
scroll to position [58, 0]
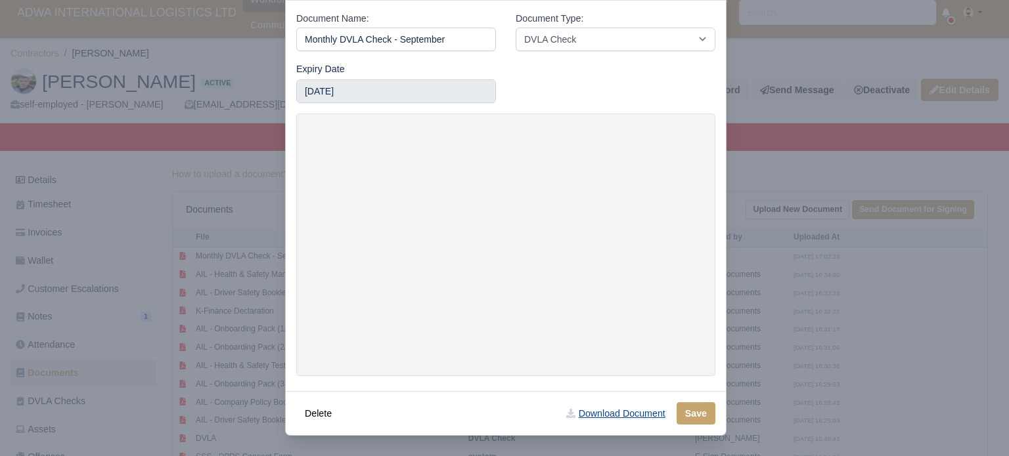
click at [622, 413] on link "Download Document" at bounding box center [615, 413] width 116 height 22
